Goal: Find contact information: Find contact information

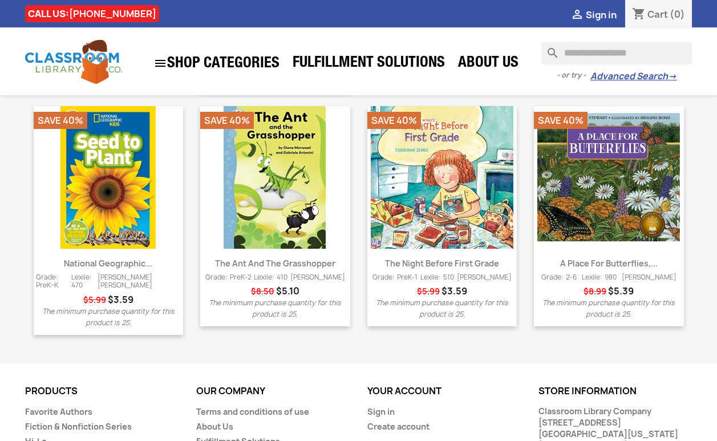
scroll to position [1518, 0]
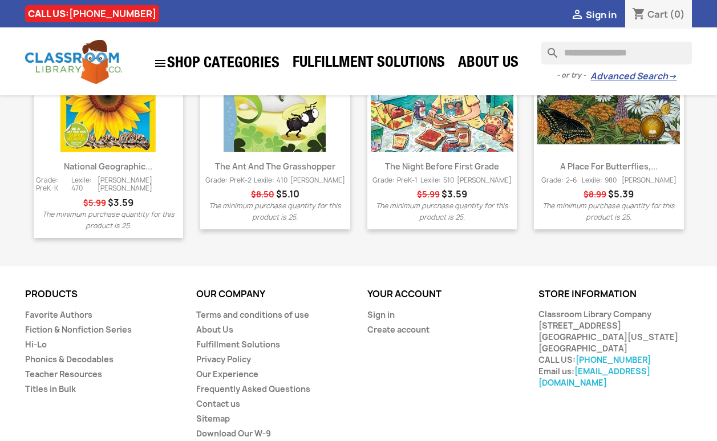
drag, startPoint x: 538, startPoint y: 296, endPoint x: 664, endPoint y: 311, distance: 127.0
click at [664, 311] on div "Classroom Library Company [STREET_ADDRESS] [GEOGRAPHIC_DATA], [US_STATE] 63005 …" at bounding box center [616, 349] width 154 height 80
copy div "[STREET_ADDRESS] [GEOGRAPHIC_DATA], [US_STATE] 63005"
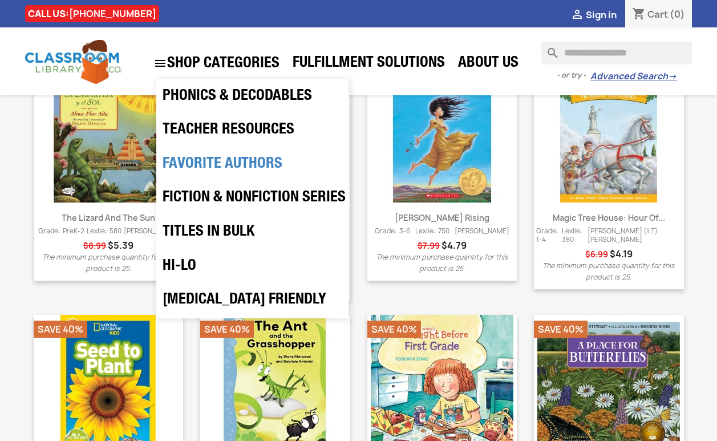
scroll to position [1518, 0]
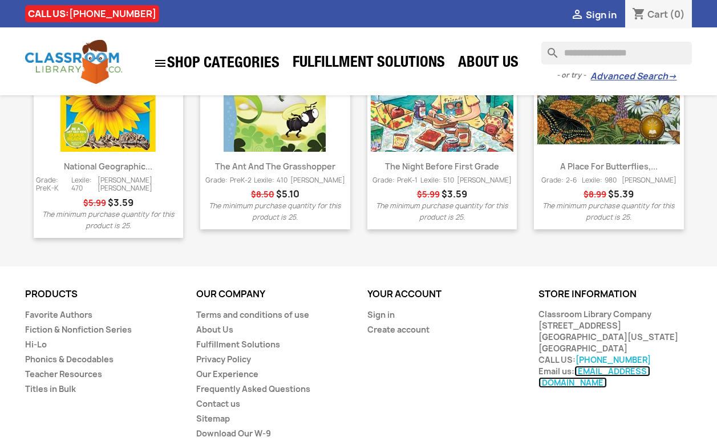
click at [572, 366] on link "[EMAIL_ADDRESS][DOMAIN_NAME]" at bounding box center [595, 377] width 112 height 22
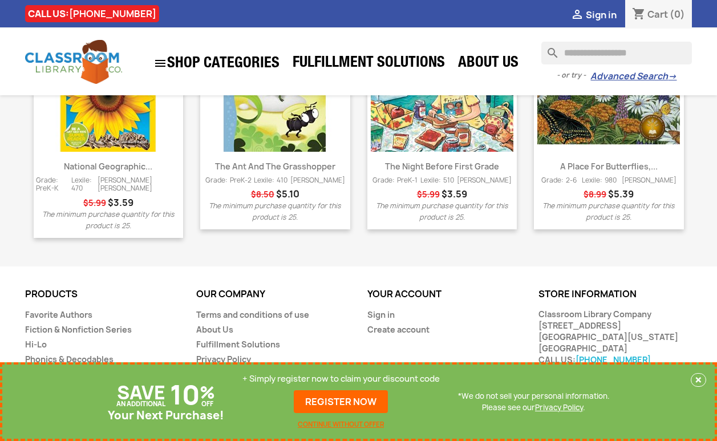
drag, startPoint x: 533, startPoint y: 355, endPoint x: 694, endPoint y: 353, distance: 160.9
click at [694, 353] on div "Store information keyboard_arrow_down keyboard_arrow_up Store information Class…" at bounding box center [615, 338] width 171 height 99
copy link "[EMAIL_ADDRESS][DOMAIN_NAME]"
